Goal: Transaction & Acquisition: Subscribe to service/newsletter

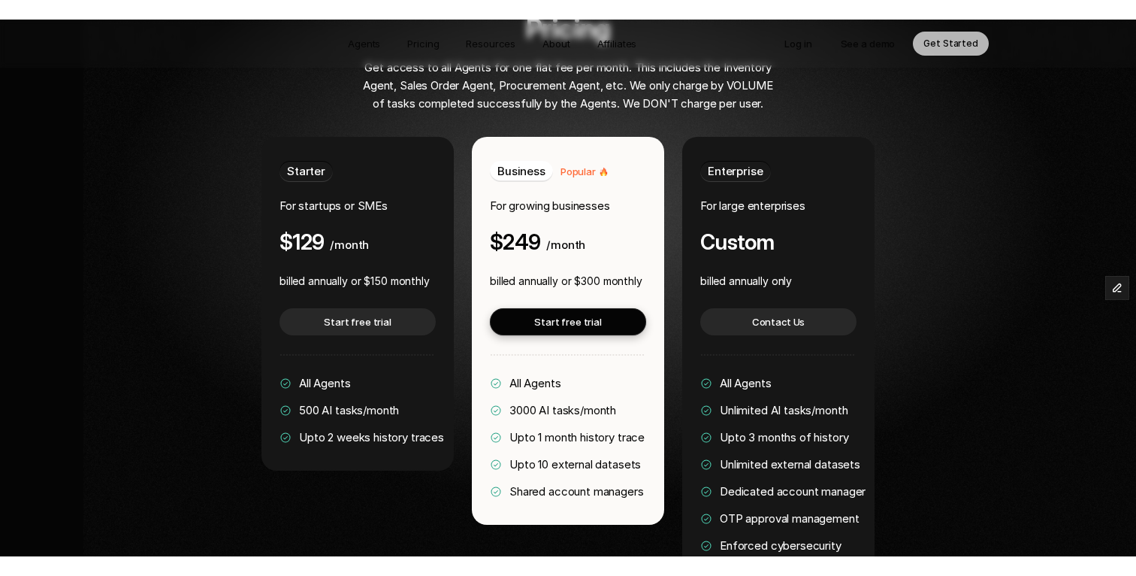
scroll to position [2920, 0]
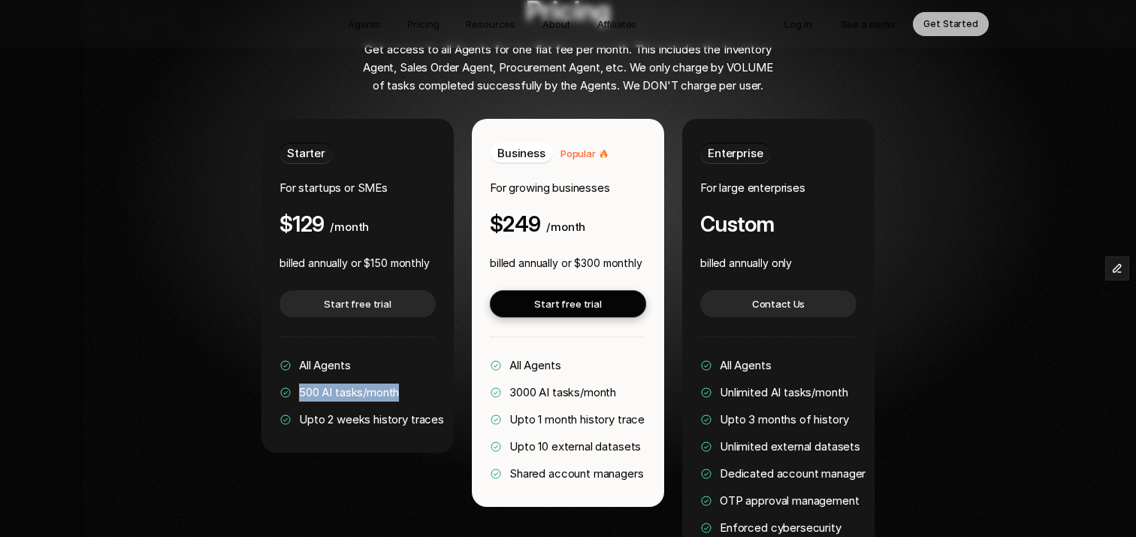
drag, startPoint x: 300, startPoint y: 346, endPoint x: 401, endPoint y: 344, distance: 101.5
click at [401, 356] on div "All Agents 500 AI tasks/month Upto 2 weeks history traces" at bounding box center [362, 392] width 165 height 72
click at [324, 385] on span "500 AI tasks/month" at bounding box center [349, 392] width 100 height 14
drag, startPoint x: 300, startPoint y: 347, endPoint x: 328, endPoint y: 346, distance: 27.8
click at [328, 385] on span "500 AI tasks/month" at bounding box center [349, 392] width 100 height 14
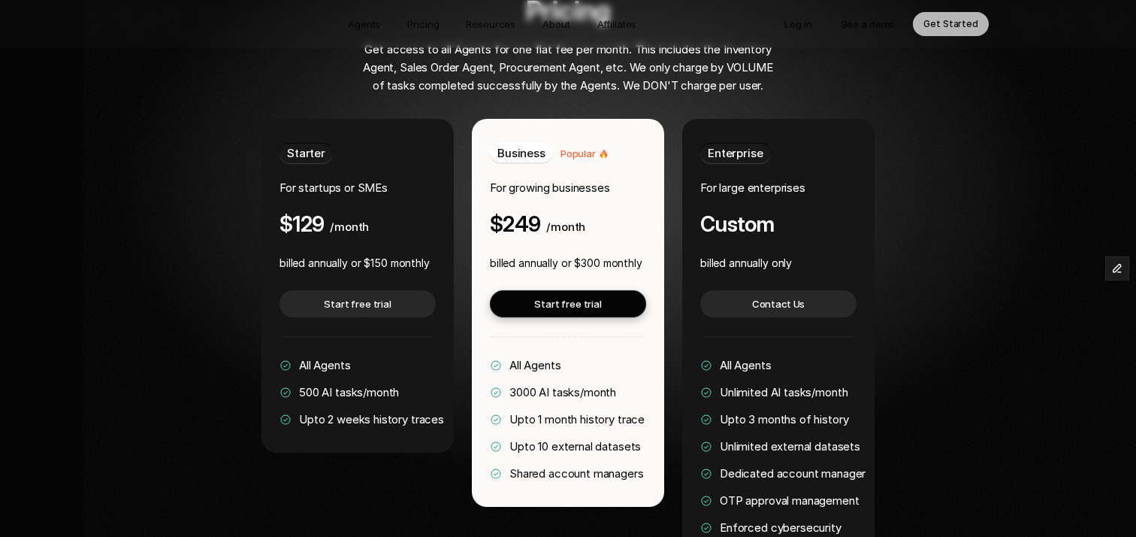
click at [337, 383] on p "500 AI tasks/month" at bounding box center [349, 392] width 100 height 18
drag, startPoint x: 300, startPoint y: 348, endPoint x: 410, endPoint y: 351, distance: 109.8
click at [410, 356] on div "All Agents 500 AI tasks/month Upto 2 weeks history traces" at bounding box center [362, 392] width 165 height 72
drag, startPoint x: 295, startPoint y: 178, endPoint x: 371, endPoint y: 183, distance: 76.8
click at [371, 183] on div "Starter For startups or SMEs $129 /month" at bounding box center [358, 189] width 156 height 93
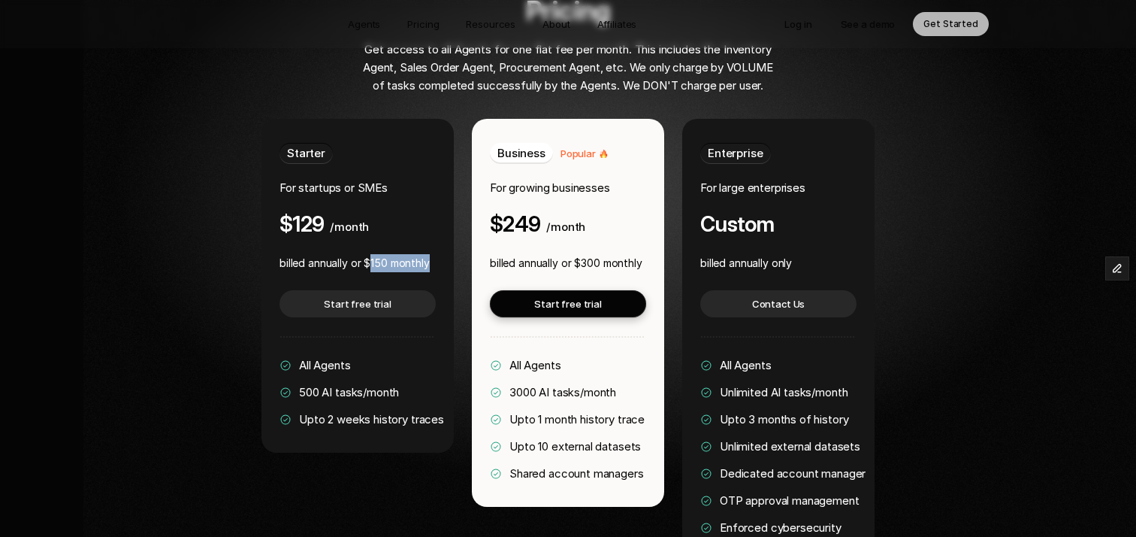
drag, startPoint x: 370, startPoint y: 219, endPoint x: 437, endPoint y: 219, distance: 66.9
click at [437, 219] on div "Starter For startups or SMEs $129 /month billed annually or $150 monthly Start …" at bounding box center [357, 286] width 192 height 334
drag, startPoint x: 300, startPoint y: 346, endPoint x: 408, endPoint y: 343, distance: 108.2
click at [408, 356] on div "All Agents 500 AI tasks/month Upto 2 weeks history traces" at bounding box center [362, 392] width 165 height 72
click at [308, 358] on div "All Agents 500 AI tasks/month Upto 2 weeks history traces" at bounding box center [362, 392] width 165 height 72
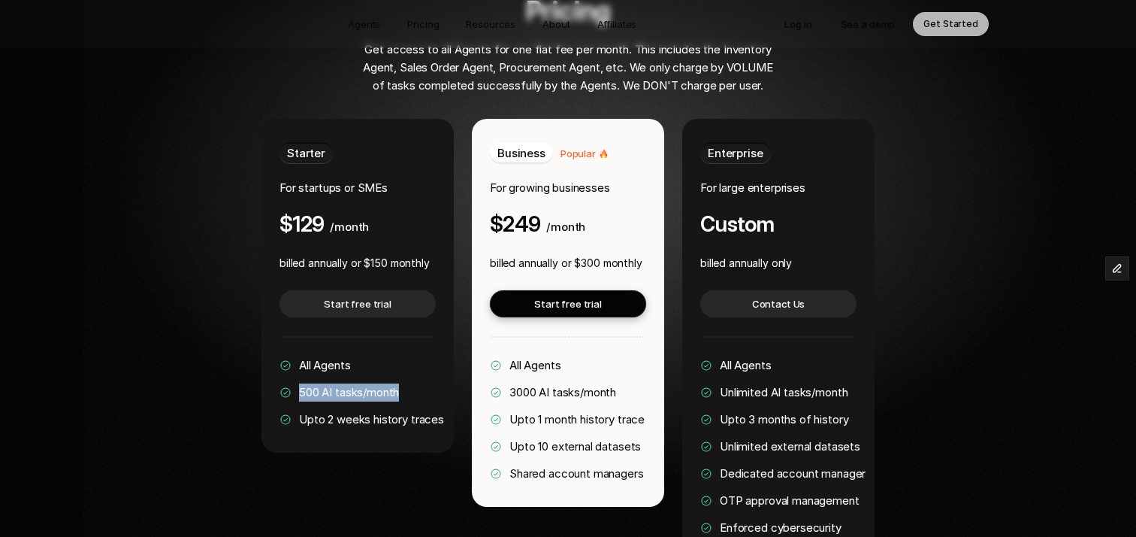
drag, startPoint x: 301, startPoint y: 348, endPoint x: 414, endPoint y: 352, distance: 113.5
click at [414, 356] on div "All Agents 500 AI tasks/month Upto 2 weeks history traces" at bounding box center [362, 392] width 165 height 72
click at [304, 385] on span "500 AI tasks/month" at bounding box center [349, 392] width 100 height 14
drag, startPoint x: 301, startPoint y: 348, endPoint x: 319, endPoint y: 348, distance: 18.0
click at [319, 385] on span "500 AI tasks/month" at bounding box center [349, 392] width 100 height 14
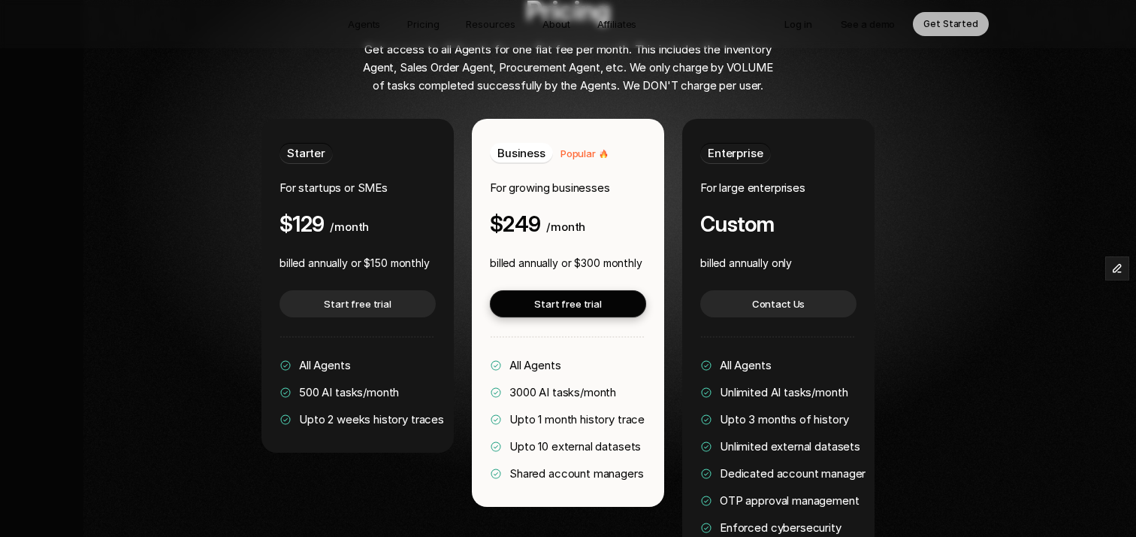
click at [246, 337] on div "Pricing Get access to all Agents for one flat fee per month. This includes the …" at bounding box center [567, 277] width 909 height 565
